Goal: Use online tool/utility: Utilize a website feature to perform a specific function

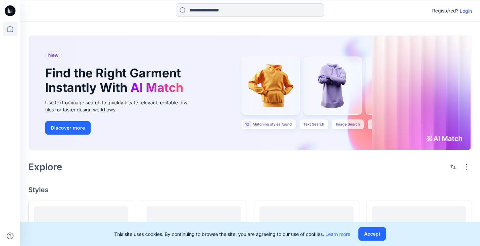
click at [464, 14] on div "Registered? Login" at bounding box center [452, 11] width 40 height 8
click at [461, 11] on p "Login" at bounding box center [466, 10] width 12 height 7
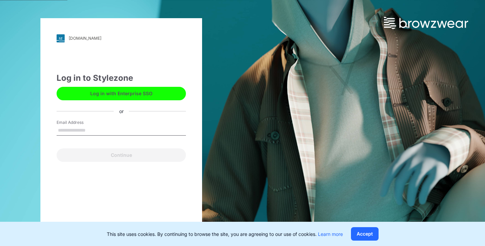
click at [153, 127] on input "Email Address" at bounding box center [121, 131] width 129 height 10
click at [155, 92] on button "Log in with Enterprise SSO" at bounding box center [121, 93] width 129 height 13
click at [114, 132] on input "Email Address" at bounding box center [121, 131] width 129 height 10
type input "**********"
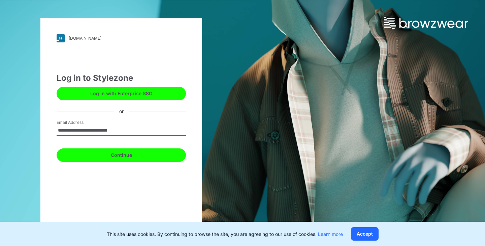
click at [112, 160] on button "Continue" at bounding box center [121, 155] width 129 height 13
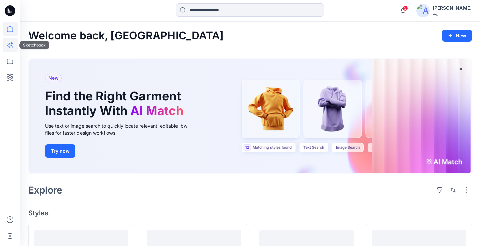
click at [11, 44] on icon at bounding box center [10, 45] width 15 height 15
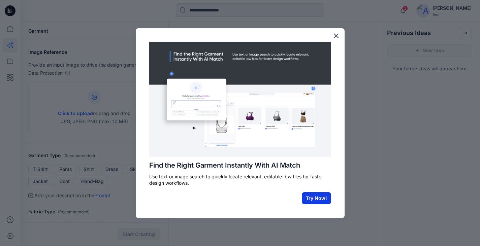
click at [316, 199] on button "Try Now!" at bounding box center [316, 198] width 29 height 12
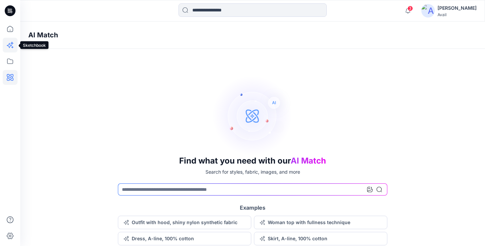
click at [16, 42] on icon at bounding box center [10, 45] width 15 height 15
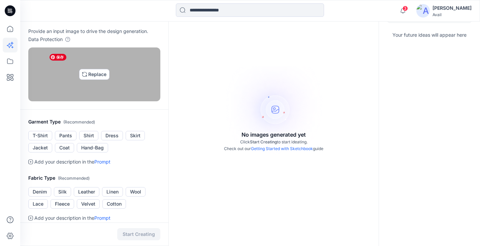
scroll to position [67, 0]
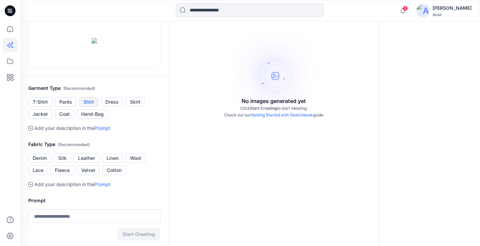
click at [83, 107] on button "Shirt" at bounding box center [88, 101] width 19 height 9
click at [149, 119] on ul "T-Shirt Pants Shirt Dress Skirt Jacket Coat Hand-Bag" at bounding box center [94, 108] width 132 height 22
click at [142, 107] on button "Skirt" at bounding box center [135, 101] width 19 height 9
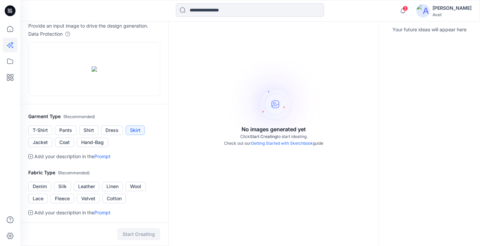
scroll to position [34, 0]
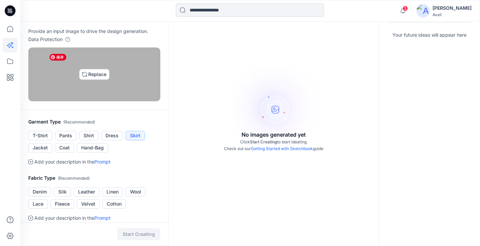
click at [92, 77] on img at bounding box center [94, 74] width 5 height 5
click at [95, 77] on img at bounding box center [94, 74] width 5 height 5
type input "**********"
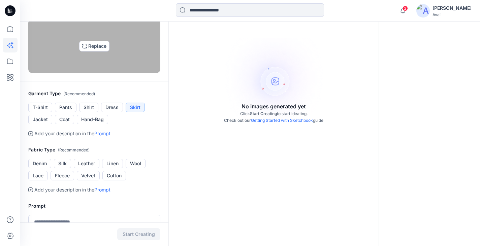
scroll to position [67, 0]
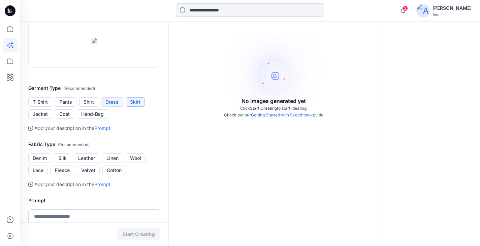
click at [121, 107] on button "Dress" at bounding box center [112, 101] width 22 height 9
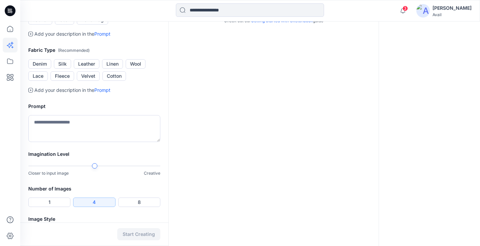
scroll to position [168, 0]
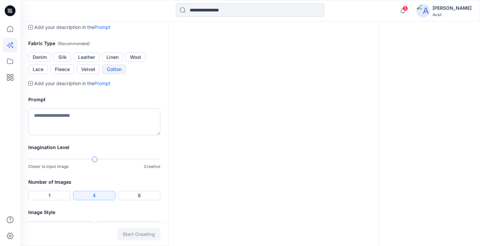
click at [118, 74] on button "Cotton" at bounding box center [114, 69] width 24 height 9
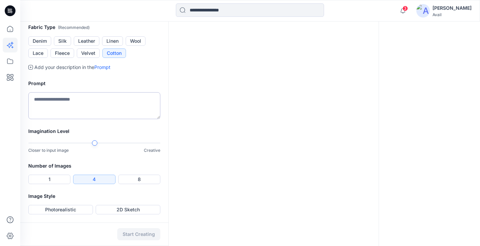
scroll to position [269, 0]
click at [61, 179] on button "1" at bounding box center [49, 179] width 42 height 9
click at [110, 208] on button "2D Sketch" at bounding box center [128, 209] width 65 height 9
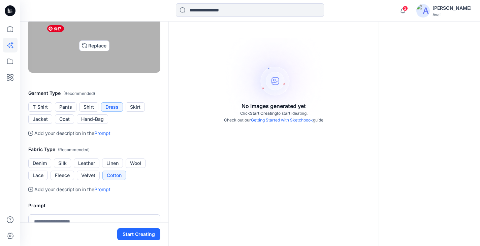
scroll to position [67, 0]
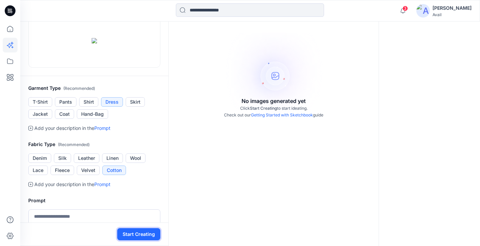
click at [125, 234] on button "Start Creating" at bounding box center [138, 234] width 43 height 12
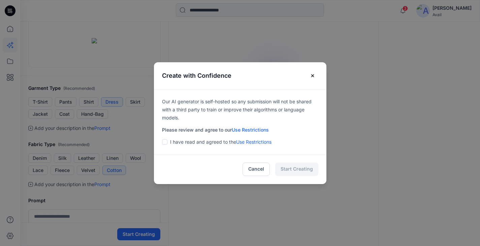
click at [166, 143] on span at bounding box center [164, 141] width 5 height 5
click at [306, 171] on button "Start Creating" at bounding box center [296, 169] width 43 height 13
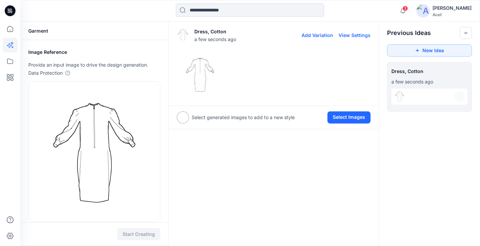
click at [367, 37] on button "View Settings" at bounding box center [355, 35] width 32 height 6
click at [358, 40] on div "Dress, Cotton a few seconds ago Add Variation View Settings" at bounding box center [274, 35] width 194 height 22
click at [322, 46] on div "Dress, Cotton a few seconds ago Add Variation View Settings" at bounding box center [274, 65] width 210 height 82
click at [311, 35] on button "Add Variation" at bounding box center [317, 35] width 32 height 6
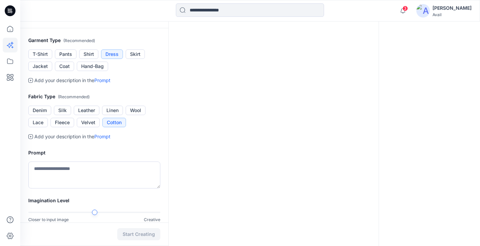
scroll to position [272, 0]
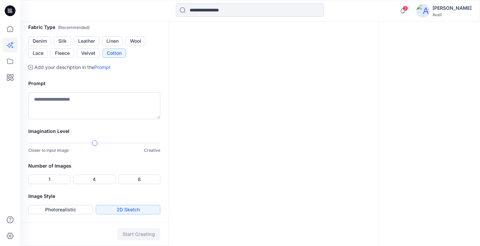
click at [73, 215] on div "Image Style Photorealistic 2D Sketch" at bounding box center [94, 207] width 148 height 30
click at [73, 212] on button "Photorealistic" at bounding box center [60, 209] width 65 height 9
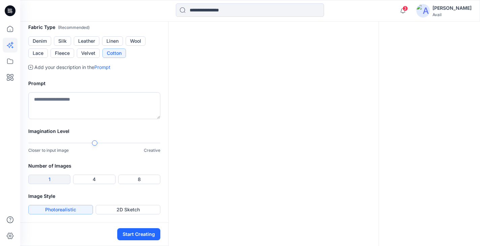
click at [56, 177] on button "1" at bounding box center [49, 179] width 42 height 9
click at [64, 151] on div "Closer to input image Creative" at bounding box center [94, 147] width 132 height 14
click at [127, 235] on button "Start Creating" at bounding box center [138, 234] width 43 height 12
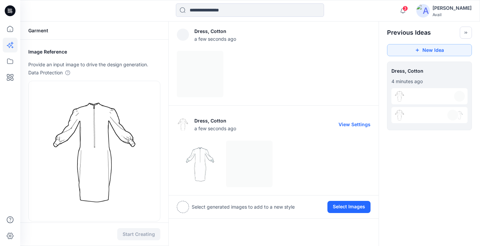
scroll to position [0, 0]
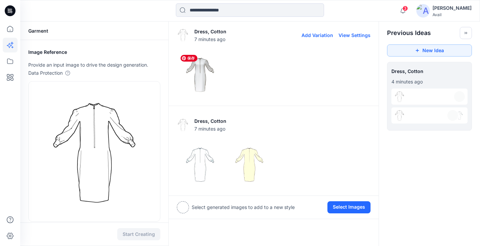
click at [204, 78] on img at bounding box center [200, 75] width 46 height 46
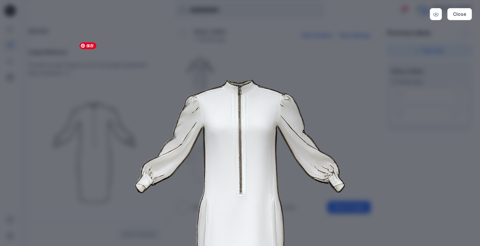
drag, startPoint x: 216, startPoint y: 188, endPoint x: 219, endPoint y: 118, distance: 70.5
click at [219, 118] on img at bounding box center [240, 203] width 345 height 345
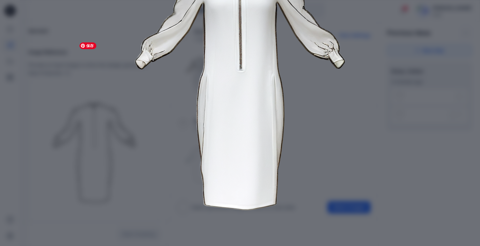
scroll to position [132, 0]
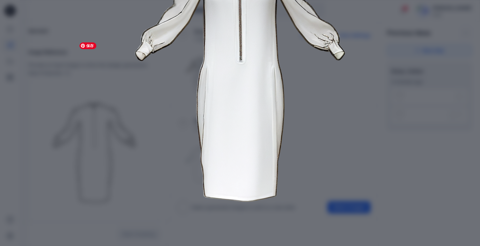
click at [345, 147] on img at bounding box center [240, 71] width 345 height 345
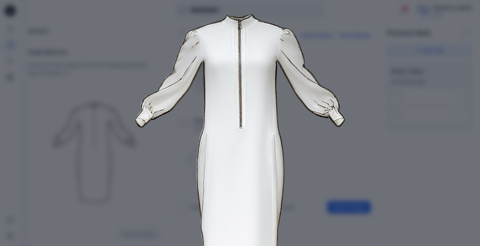
scroll to position [65, 0]
click at [106, 163] on img at bounding box center [240, 138] width 345 height 345
click at [53, 69] on div "Close" at bounding box center [240, 123] width 480 height 246
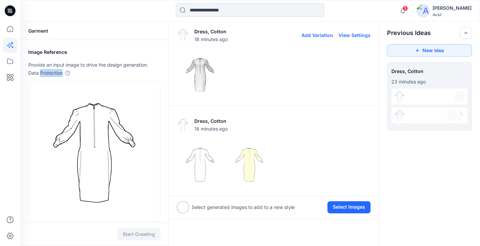
click at [53, 69] on p "Data Protection" at bounding box center [45, 73] width 34 height 8
click at [89, 27] on div "Garment" at bounding box center [94, 31] width 148 height 19
